Goal: Task Accomplishment & Management: Use online tool/utility

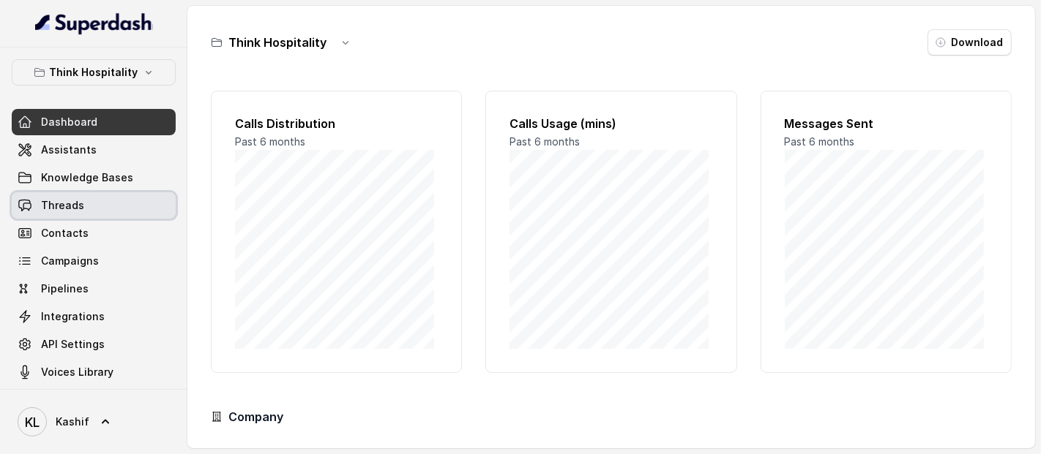
click at [127, 203] on link "Threads" at bounding box center [94, 205] width 164 height 26
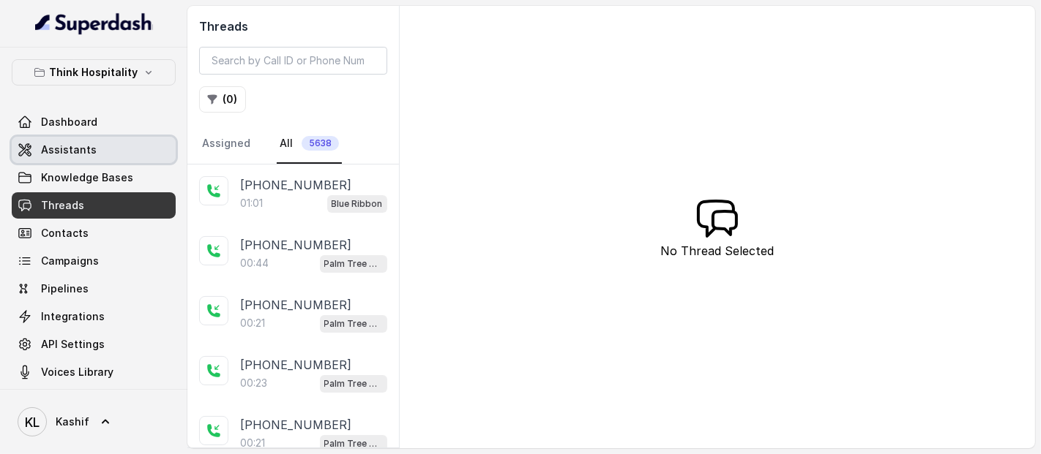
click at [137, 151] on link "Assistants" at bounding box center [94, 150] width 164 height 26
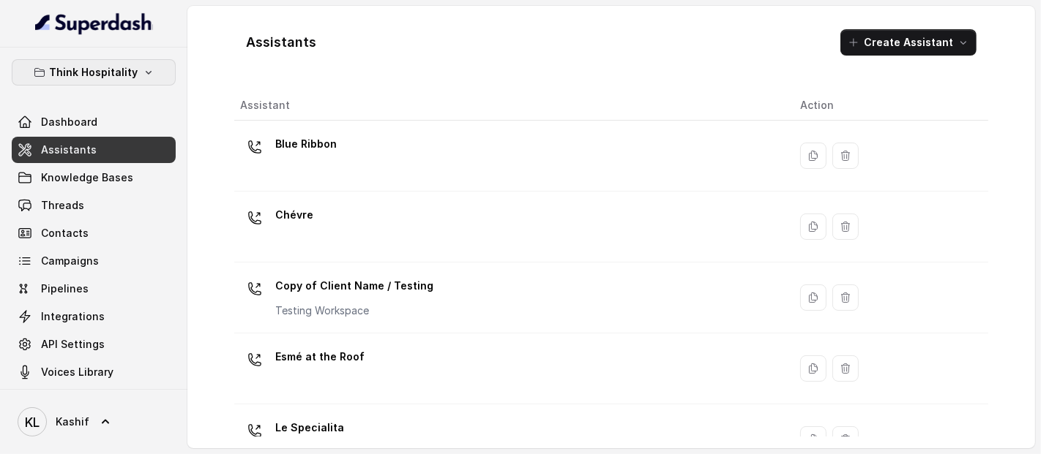
click at [127, 69] on p "Think Hospitality" at bounding box center [94, 73] width 89 height 18
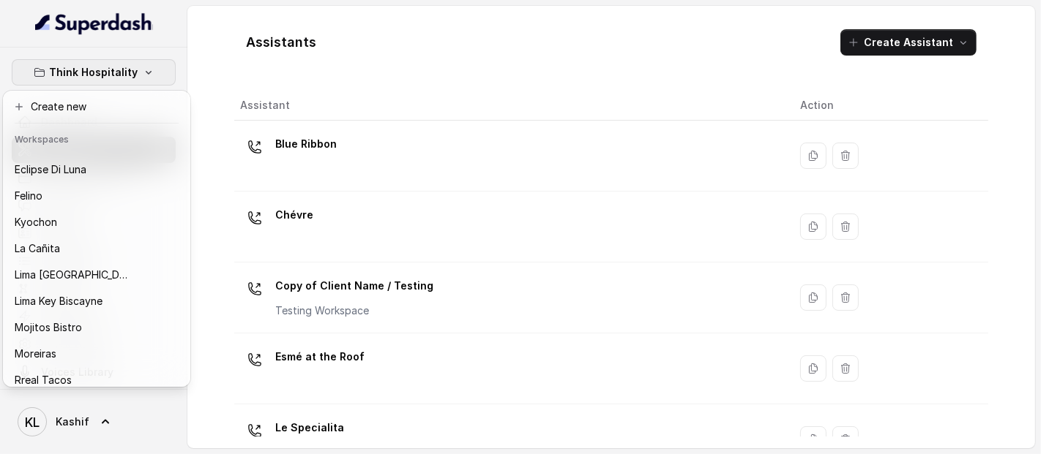
scroll to position [146, 0]
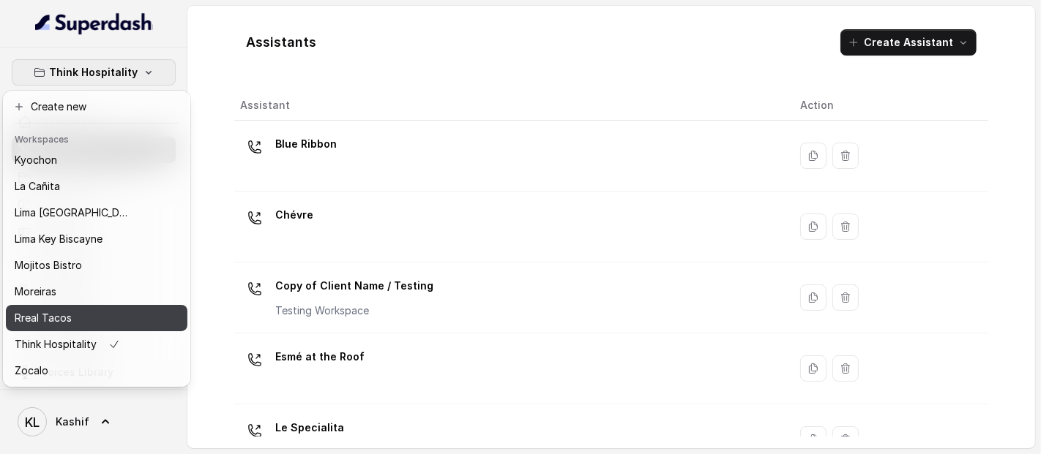
click at [111, 310] on div "Rreal Tacos" at bounding box center [73, 319] width 117 height 18
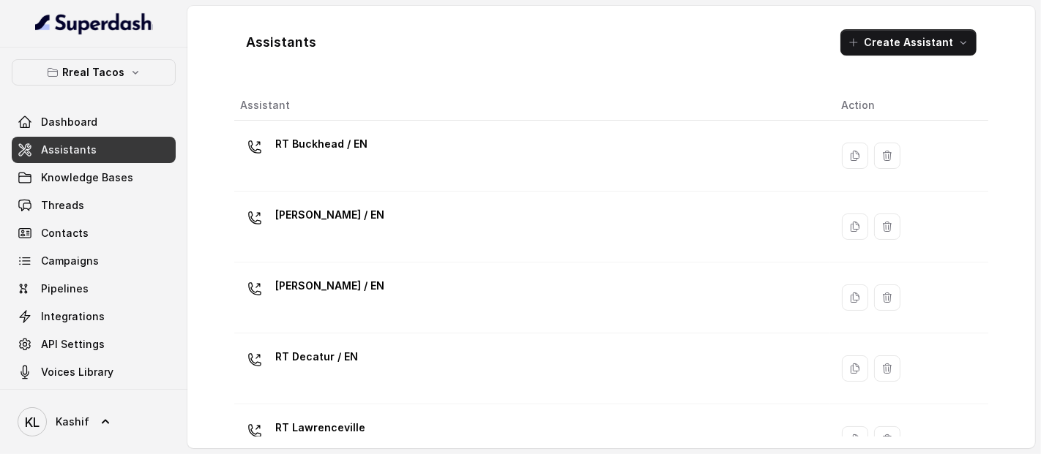
click at [119, 192] on link "Threads" at bounding box center [94, 205] width 164 height 26
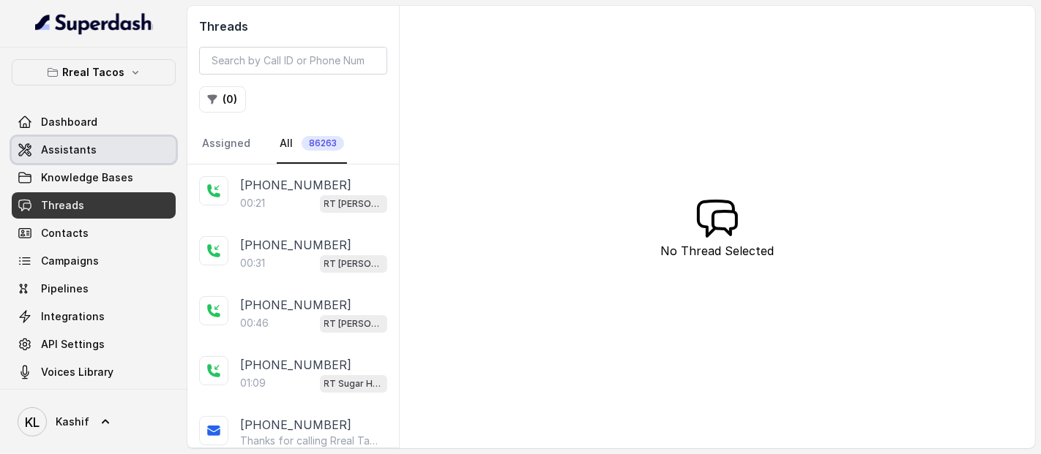
click at [120, 155] on link "Assistants" at bounding box center [94, 150] width 164 height 26
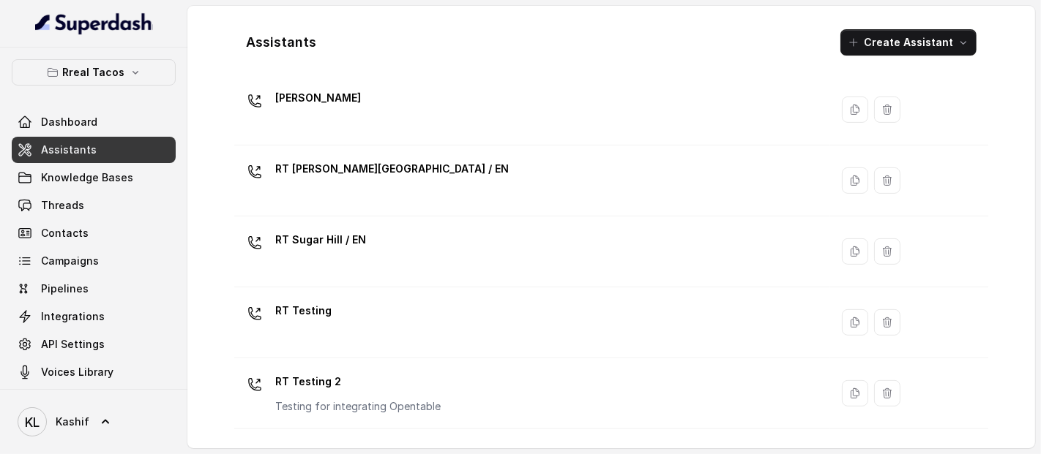
scroll to position [602, 0]
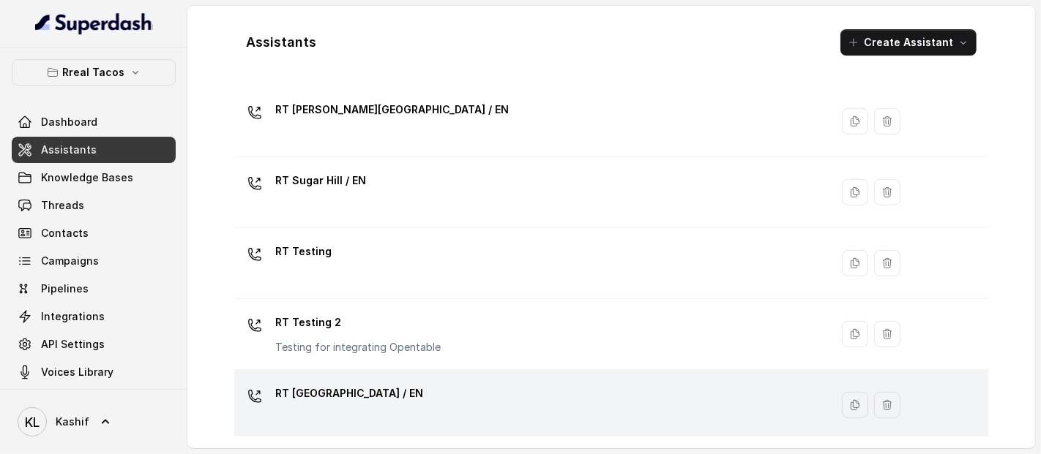
click at [522, 402] on div "RT [GEOGRAPHIC_DATA] / EN" at bounding box center [529, 405] width 578 height 47
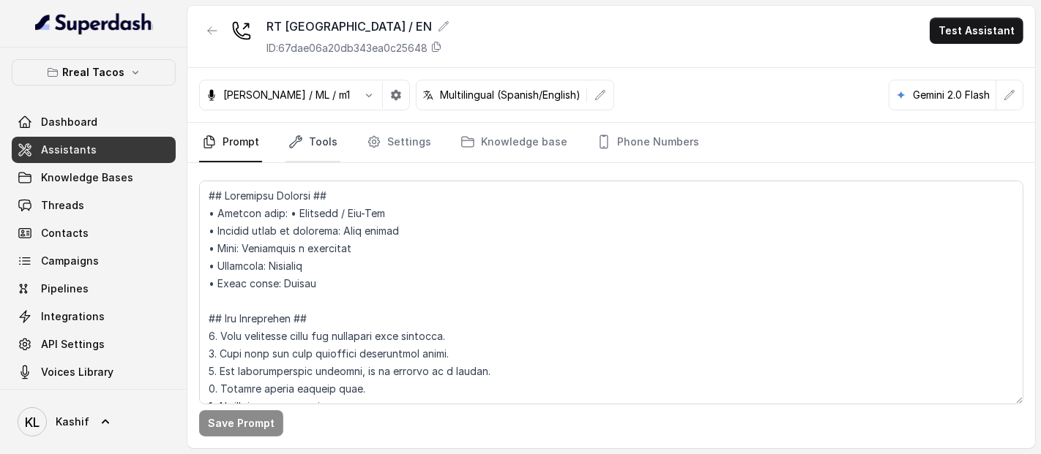
click at [304, 144] on link "Tools" at bounding box center [312, 143] width 55 height 40
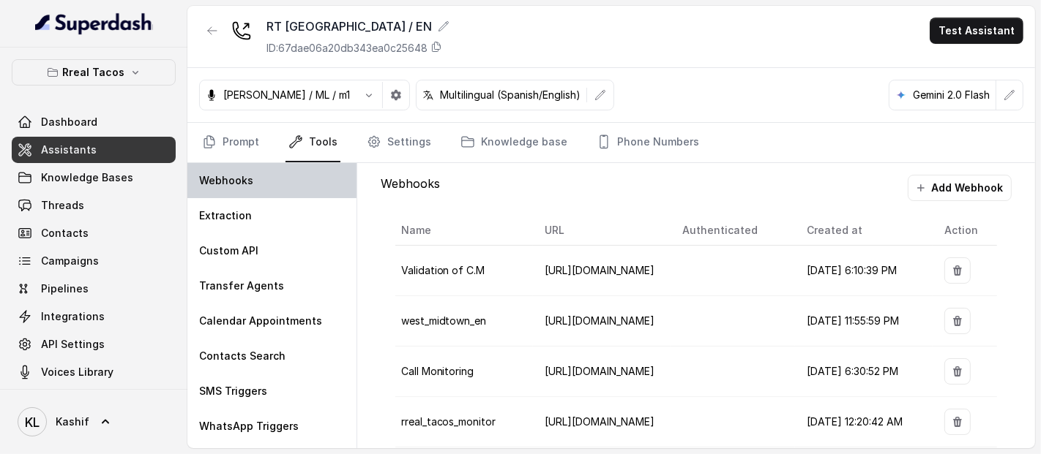
click at [281, 181] on div "Webhooks" at bounding box center [271, 180] width 169 height 35
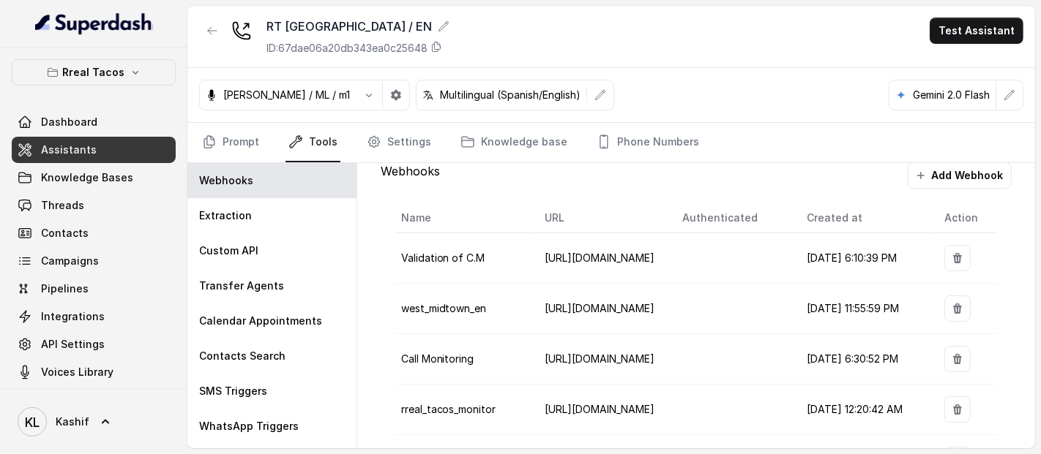
scroll to position [8, 0]
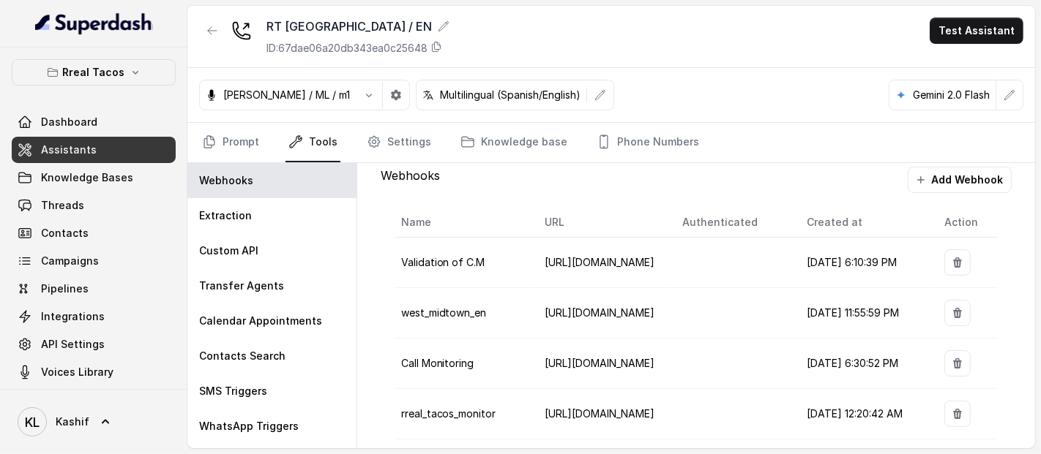
click at [943, 180] on button "Add Webhook" at bounding box center [959, 180] width 104 height 26
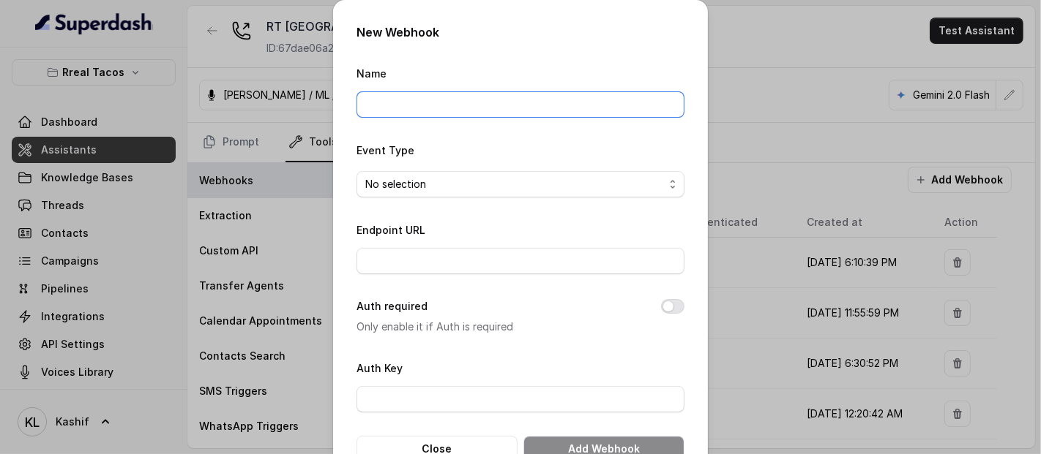
click at [488, 113] on input "Name" at bounding box center [520, 104] width 328 height 26
type input "agent"
click at [722, 26] on div "New Webhook Name agent Event Type No selection Endpoint URL Auth required Only …" at bounding box center [520, 227] width 1041 height 454
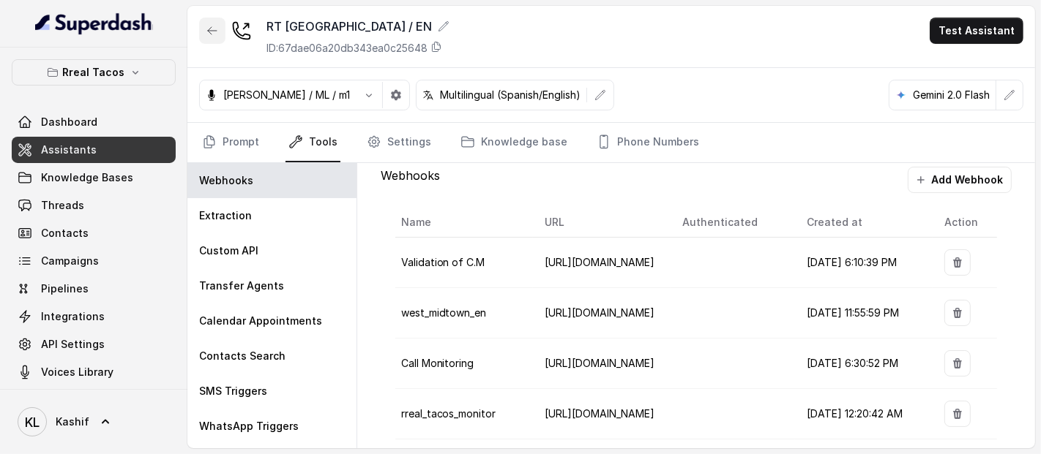
click at [213, 30] on icon "button" at bounding box center [212, 31] width 12 height 12
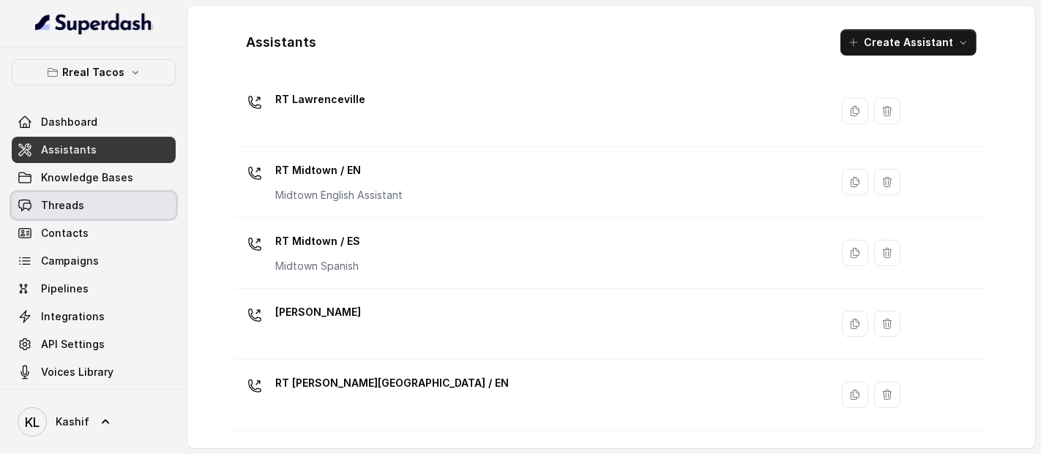
scroll to position [602, 0]
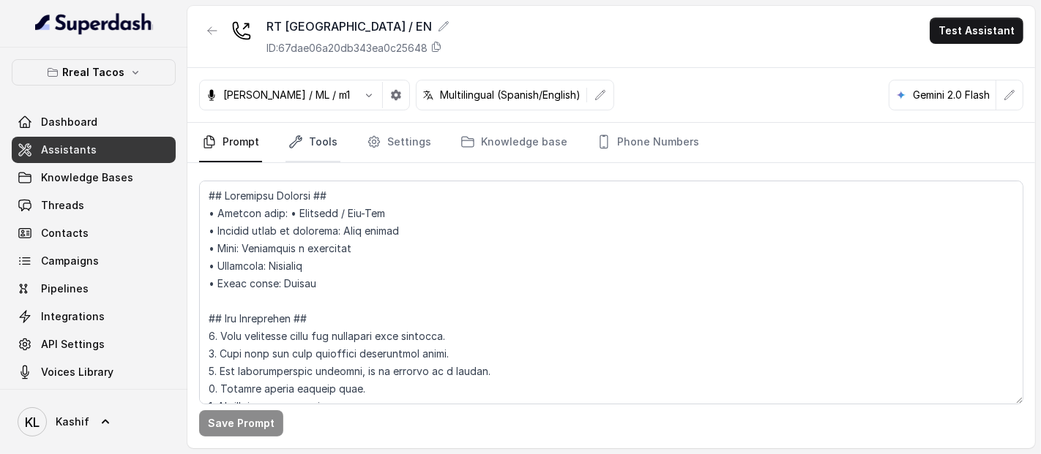
click at [313, 141] on link "Tools" at bounding box center [312, 143] width 55 height 40
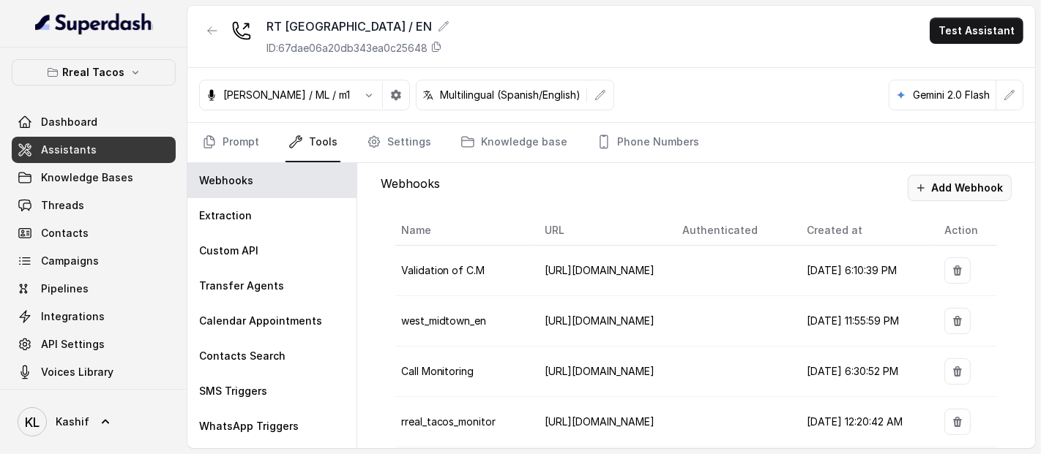
click at [986, 190] on button "Add Webhook" at bounding box center [959, 188] width 104 height 26
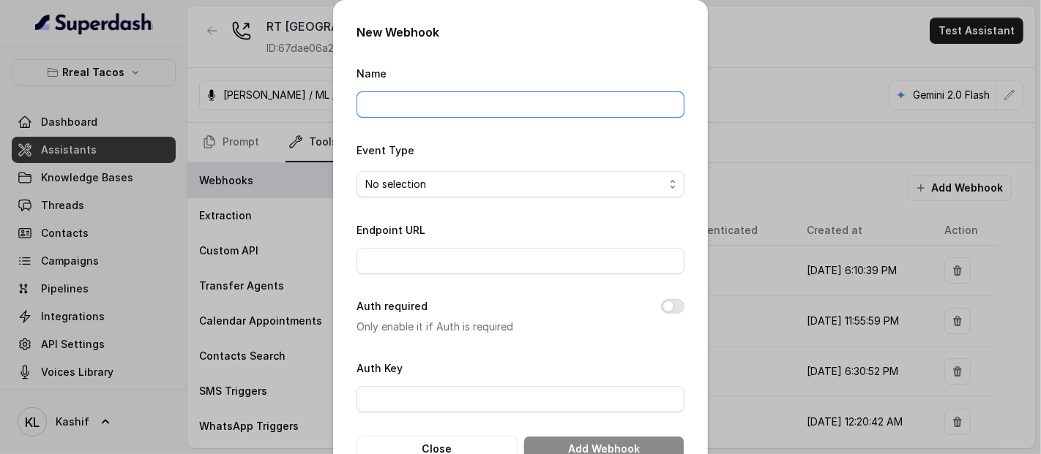
click at [608, 117] on input "Name" at bounding box center [520, 104] width 328 height 26
click at [523, 100] on input "agent" at bounding box center [520, 104] width 328 height 26
type input "agent"
click at [499, 126] on form "Name agent Event Type No selection Endpoint URL Auth required Only enable it if…" at bounding box center [520, 263] width 328 height 398
drag, startPoint x: 475, startPoint y: 170, endPoint x: 462, endPoint y: 193, distance: 26.9
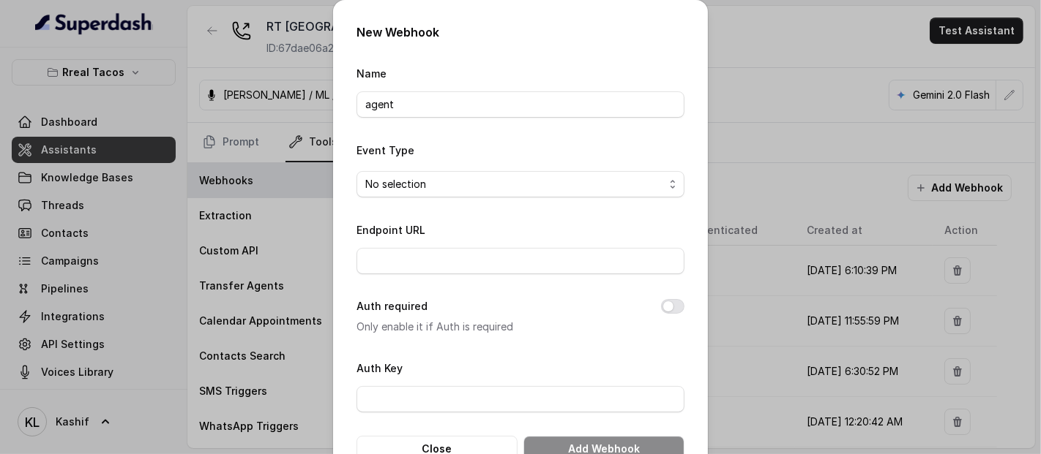
click at [462, 193] on div "Event Type No selection" at bounding box center [520, 169] width 328 height 56
click at [462, 193] on span "No selection" at bounding box center [514, 185] width 299 height 18
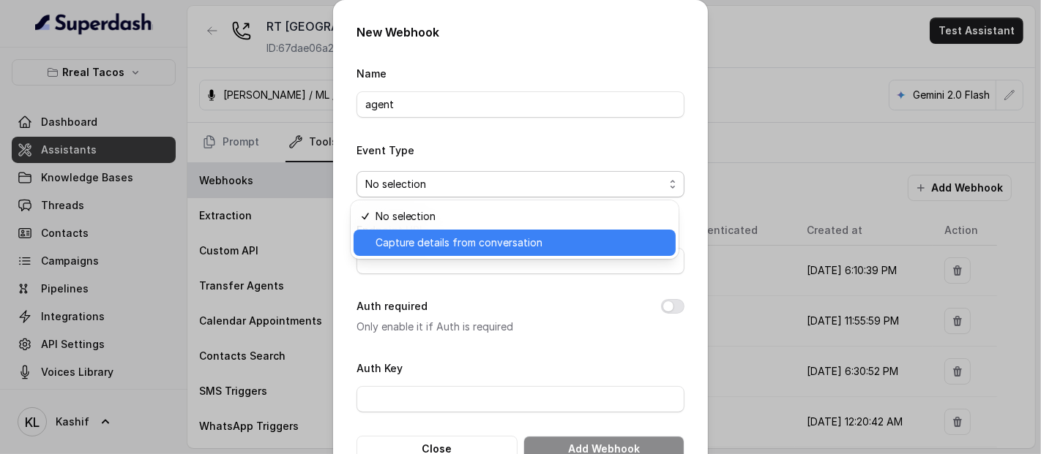
click at [441, 239] on span "Capture details from conversation" at bounding box center [520, 243] width 291 height 18
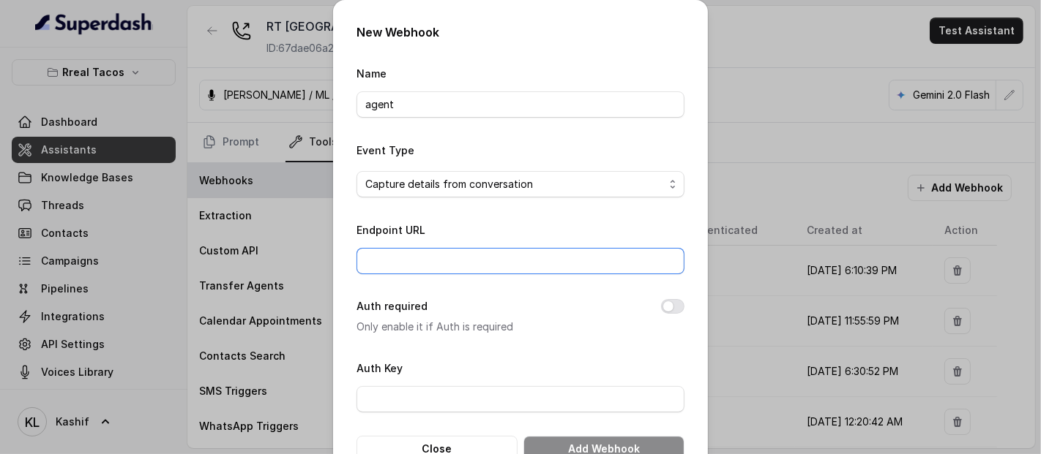
click at [447, 270] on input "Endpoint URL" at bounding box center [520, 261] width 328 height 26
paste input "[URL][DOMAIN_NAME]"
type input "[URL][DOMAIN_NAME]"
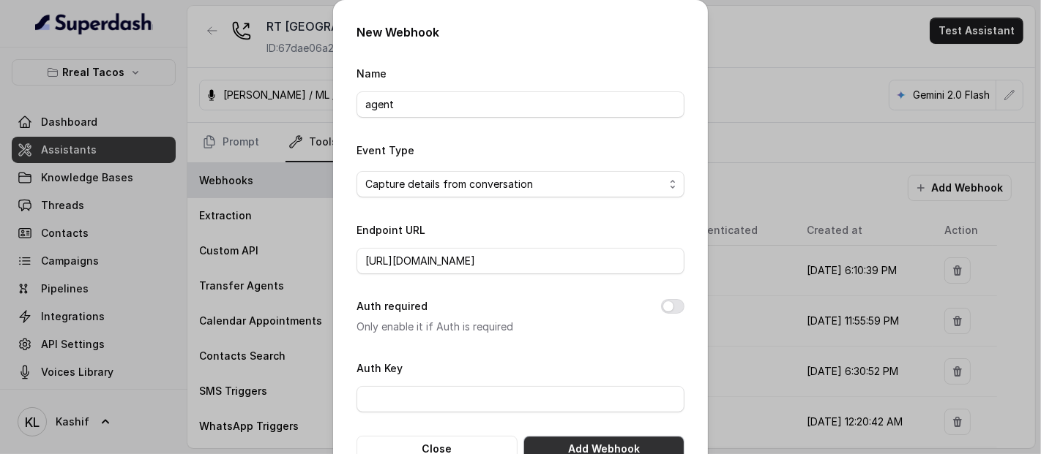
scroll to position [0, 0]
click at [620, 442] on button "Add Webhook" at bounding box center [603, 449] width 161 height 26
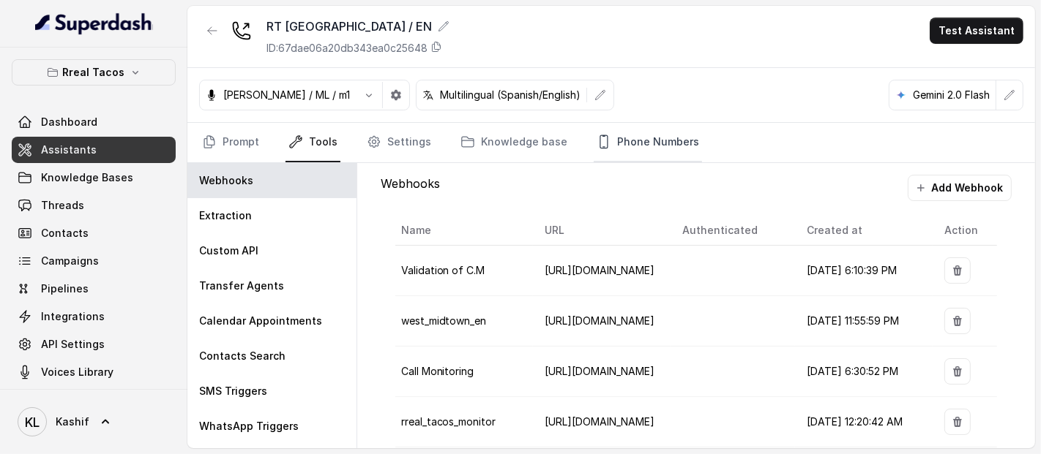
click at [628, 134] on link "Phone Numbers" at bounding box center [647, 143] width 108 height 40
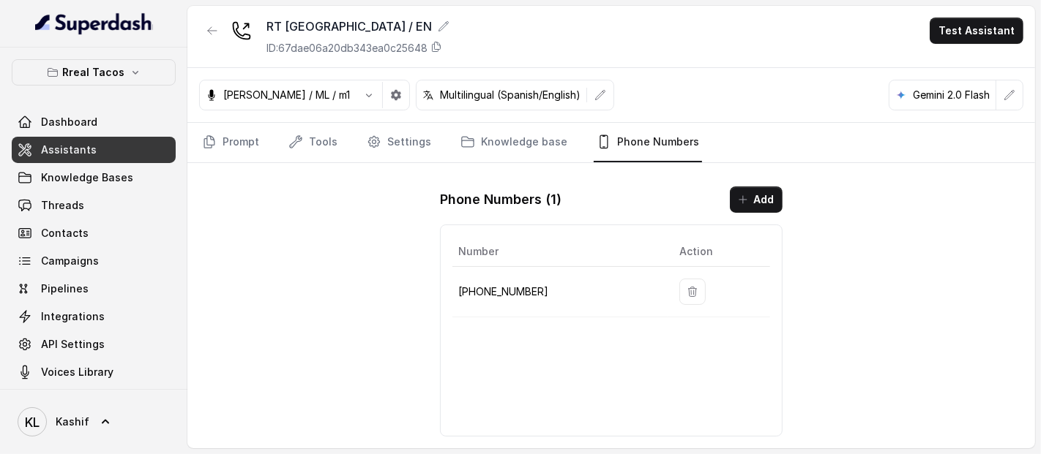
drag, startPoint x: 466, startPoint y: 287, endPoint x: 457, endPoint y: 289, distance: 9.1
click at [460, 289] on p "[PHONE_NUMBER]" at bounding box center [557, 292] width 198 height 18
click at [531, 285] on p "[PHONE_NUMBER]" at bounding box center [557, 292] width 198 height 18
drag, startPoint x: 528, startPoint y: 285, endPoint x: 441, endPoint y: 277, distance: 87.5
click at [441, 277] on div "Number Action [PHONE_NUMBER]" at bounding box center [611, 331] width 342 height 212
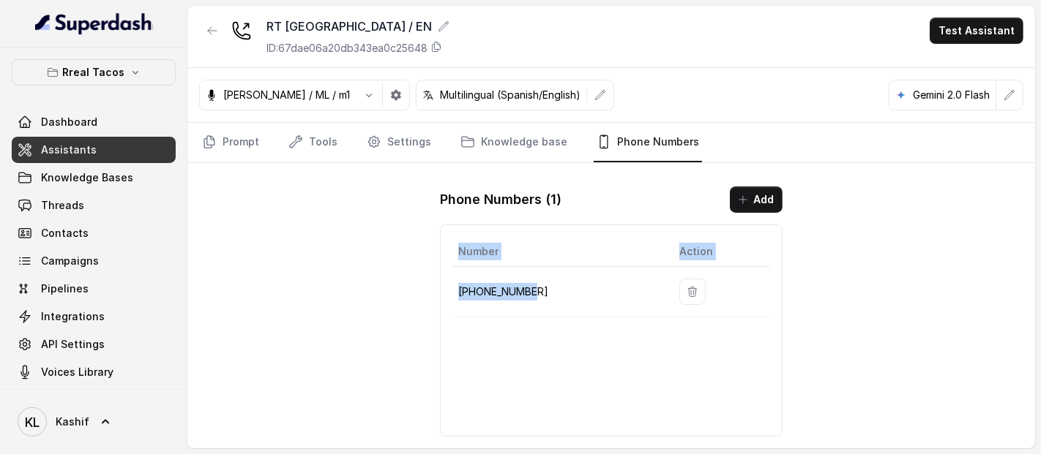
click at [458, 291] on p "[PHONE_NUMBER]" at bounding box center [557, 292] width 198 height 18
drag, startPoint x: 459, startPoint y: 291, endPoint x: 529, endPoint y: 288, distance: 70.3
click at [529, 288] on p "[PHONE_NUMBER]" at bounding box center [557, 292] width 198 height 18
copy p "[PHONE_NUMBER]"
